Goal: Find specific page/section: Find specific page/section

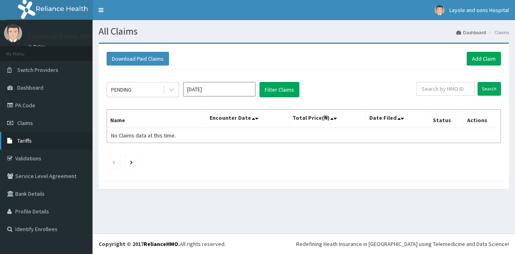
click at [32, 137] on link "Tariffs" at bounding box center [46, 141] width 93 height 18
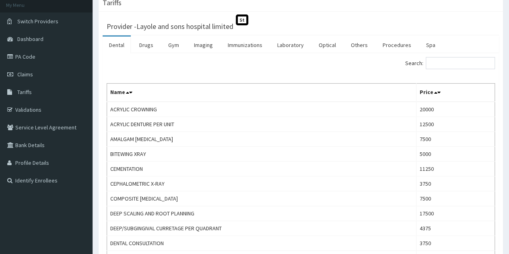
scroll to position [49, 0]
click at [139, 45] on link "Drugs" at bounding box center [146, 44] width 27 height 17
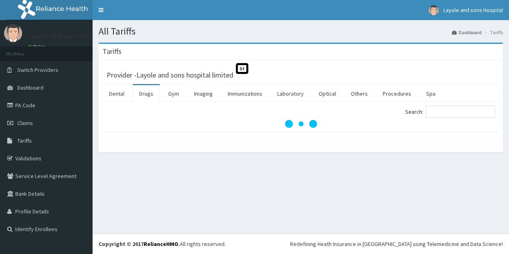
scroll to position [0, 0]
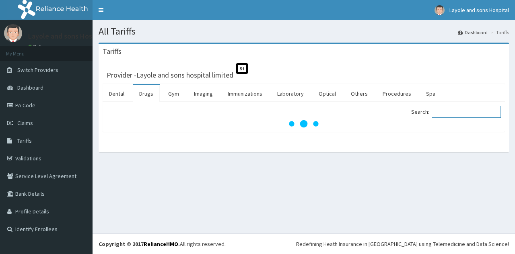
click at [450, 110] on input "Search:" at bounding box center [466, 112] width 69 height 12
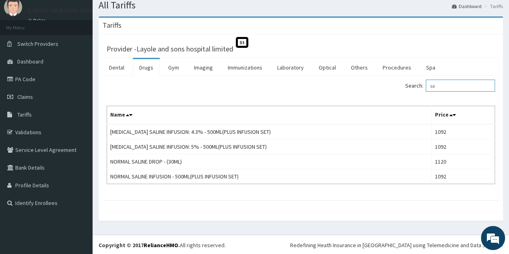
type input "s"
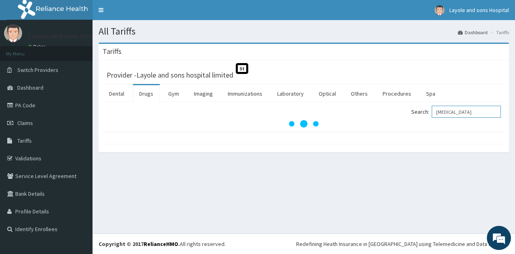
type input "[MEDICAL_DATA]"
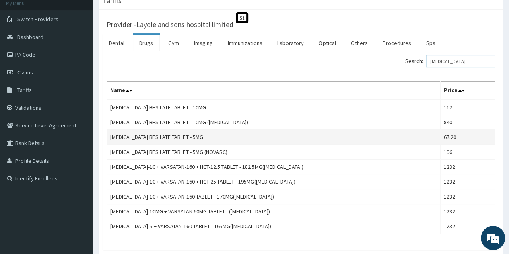
scroll to position [52, 0]
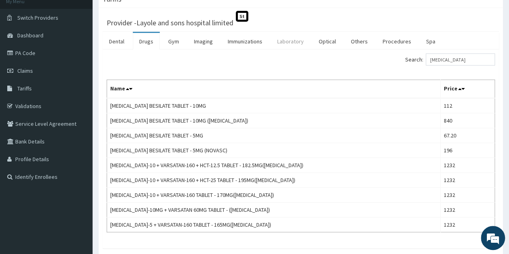
click at [291, 37] on link "Laboratory" at bounding box center [290, 41] width 39 height 17
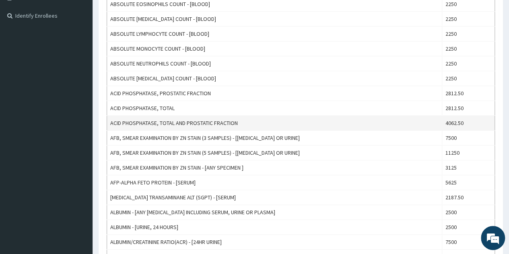
scroll to position [0, 0]
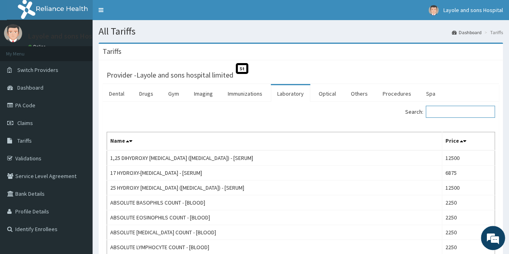
click at [440, 110] on input "Search:" at bounding box center [460, 112] width 69 height 12
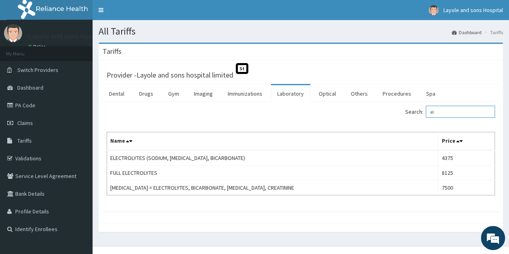
type input "e"
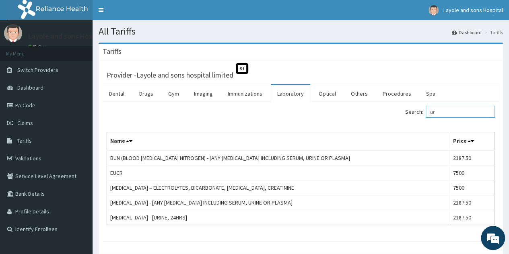
type input "u"
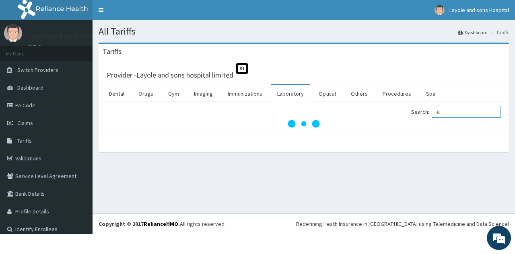
type input "e"
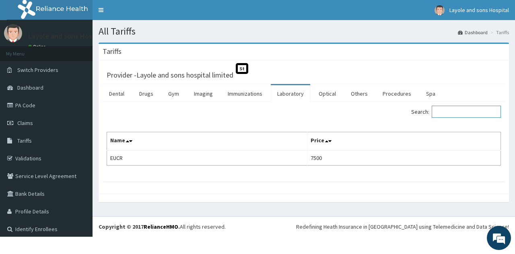
type input "R"
type input "F"
type input "M"
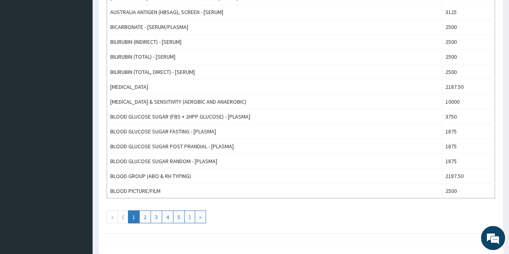
scroll to position [698, 0]
click at [147, 210] on link "2" at bounding box center [145, 216] width 12 height 13
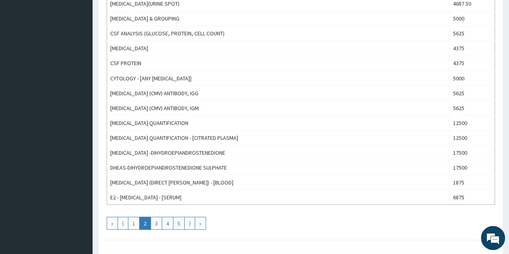
scroll to position [692, 0]
click at [131, 218] on link "1" at bounding box center [134, 222] width 12 height 13
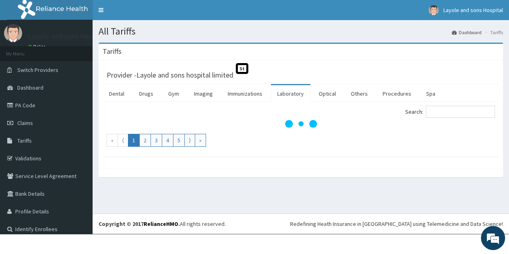
scroll to position [0, 0]
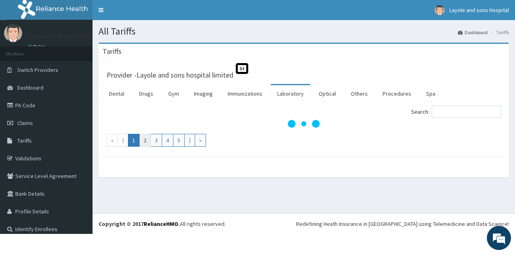
click at [144, 143] on link "2" at bounding box center [145, 140] width 12 height 13
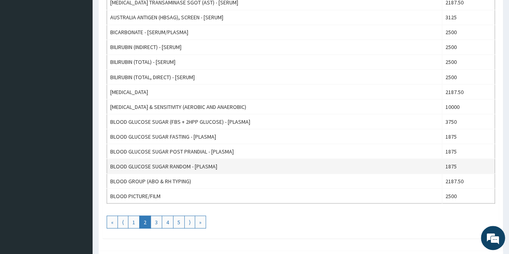
scroll to position [692, 0]
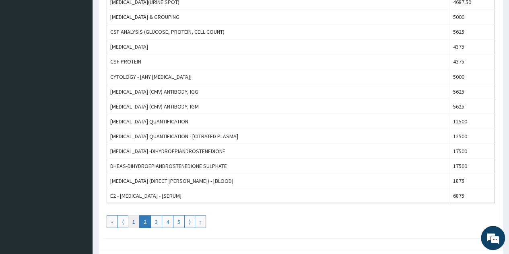
click at [131, 215] on link "1" at bounding box center [134, 221] width 12 height 13
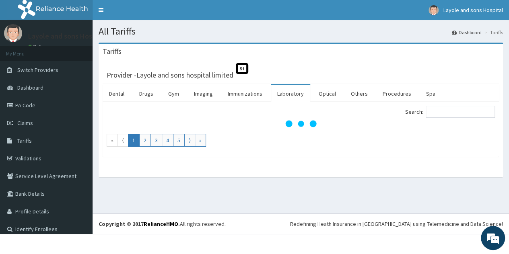
scroll to position [0, 0]
